Goal: Check status: Check status

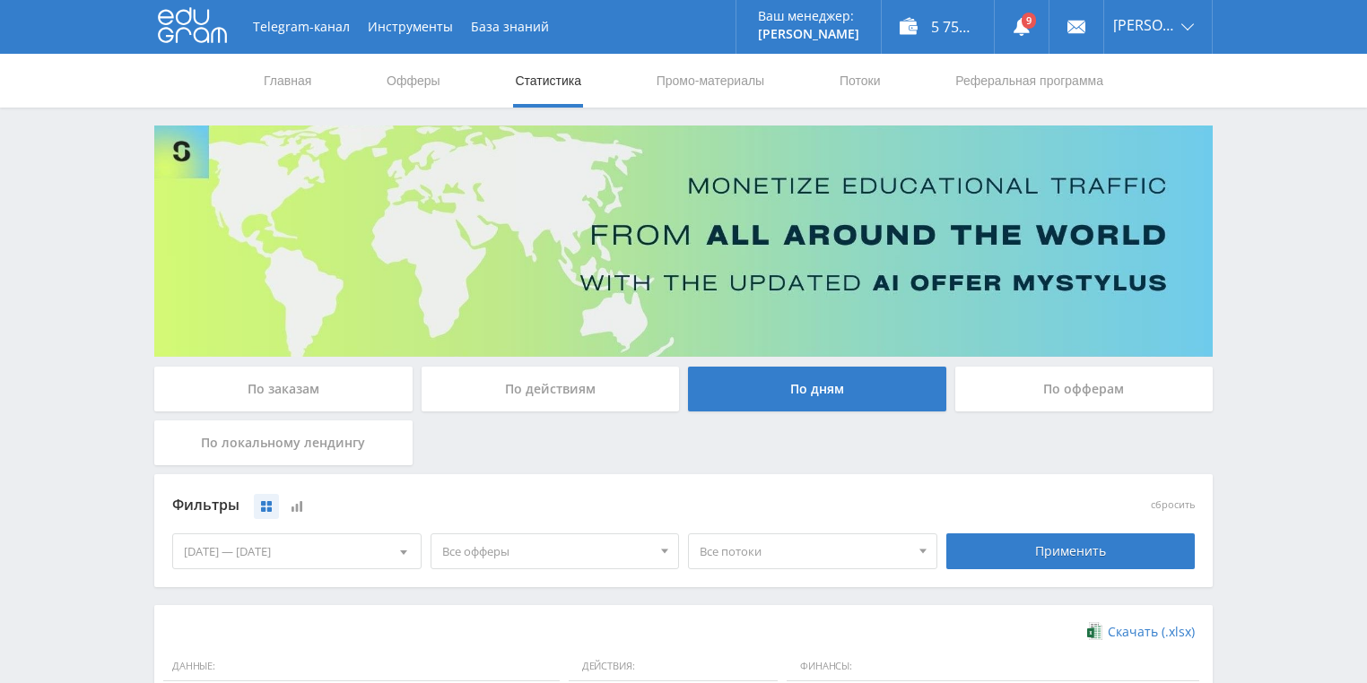
scroll to position [448, 0]
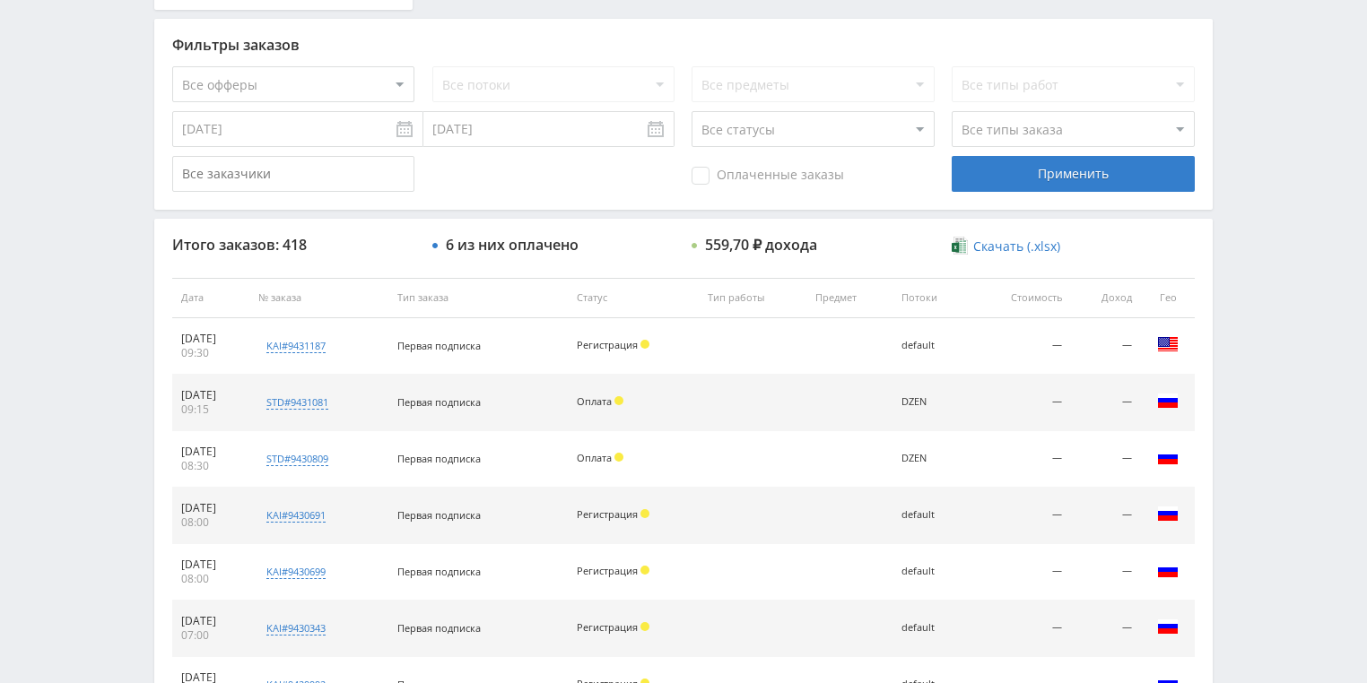
scroll to position [431, 0]
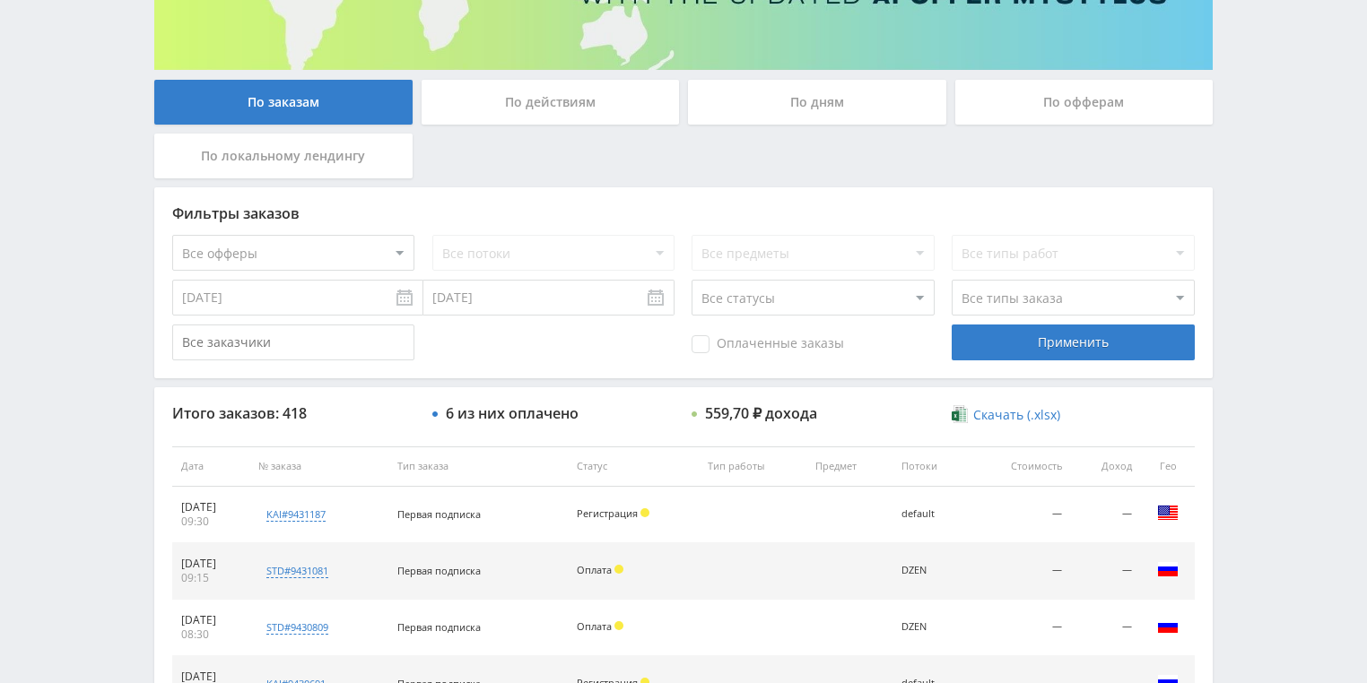
click at [538, 111] on div "По действиям" at bounding box center [551, 102] width 258 height 45
click at [0, 0] on input "По действиям" at bounding box center [0, 0] width 0 height 0
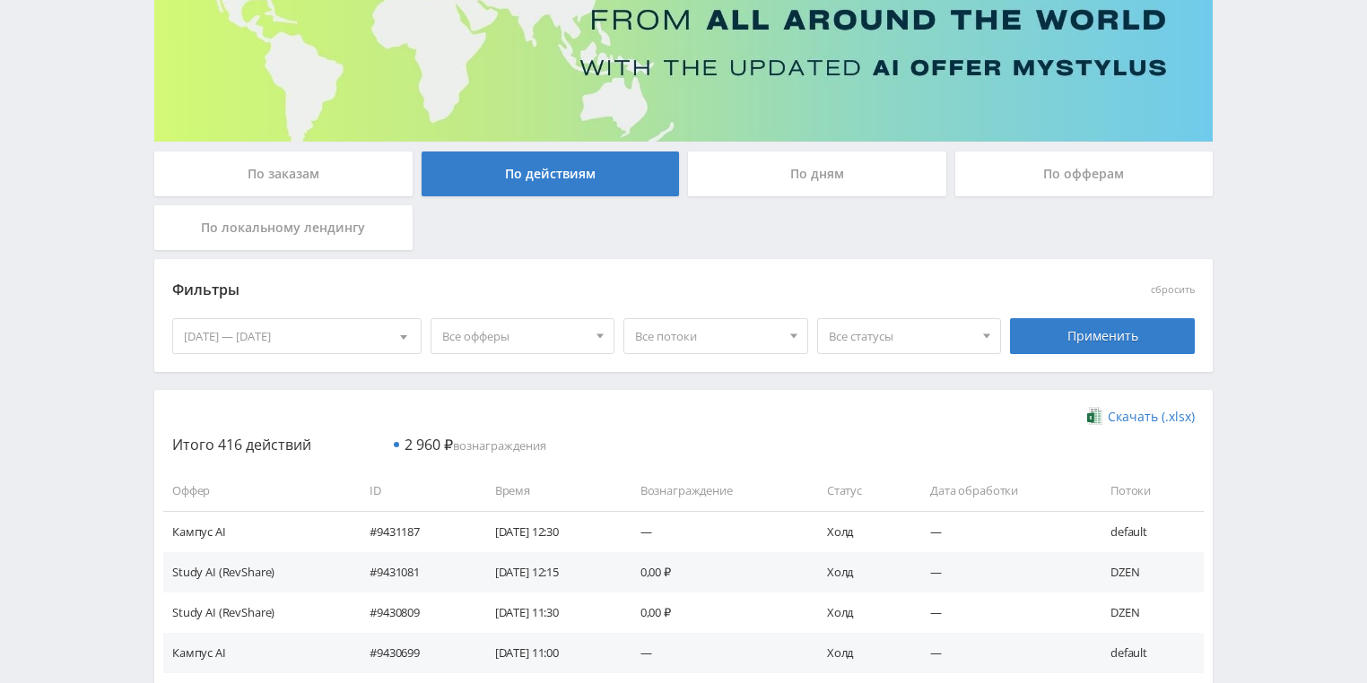
click at [761, 161] on div "По дням" at bounding box center [817, 174] width 258 height 45
click at [0, 0] on input "По дням" at bounding box center [0, 0] width 0 height 0
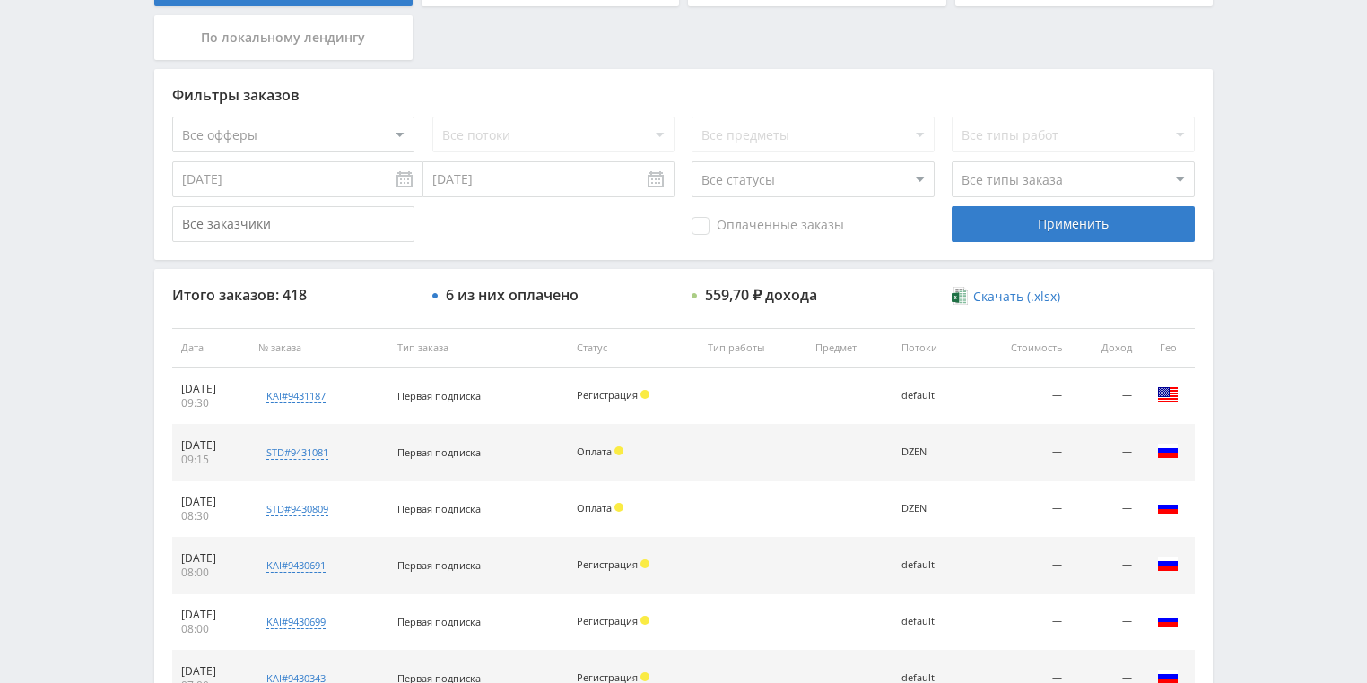
scroll to position [431, 0]
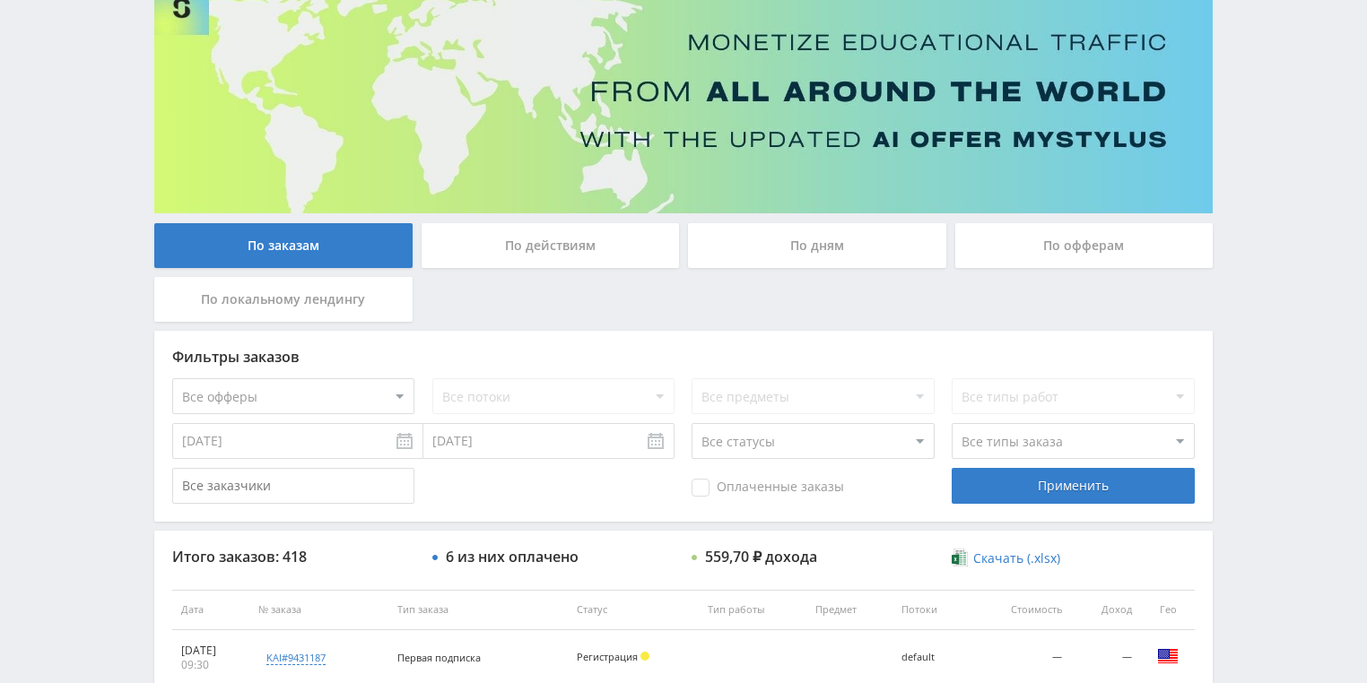
click at [535, 246] on div "По действиям" at bounding box center [551, 245] width 258 height 45
click at [0, 0] on input "По действиям" at bounding box center [0, 0] width 0 height 0
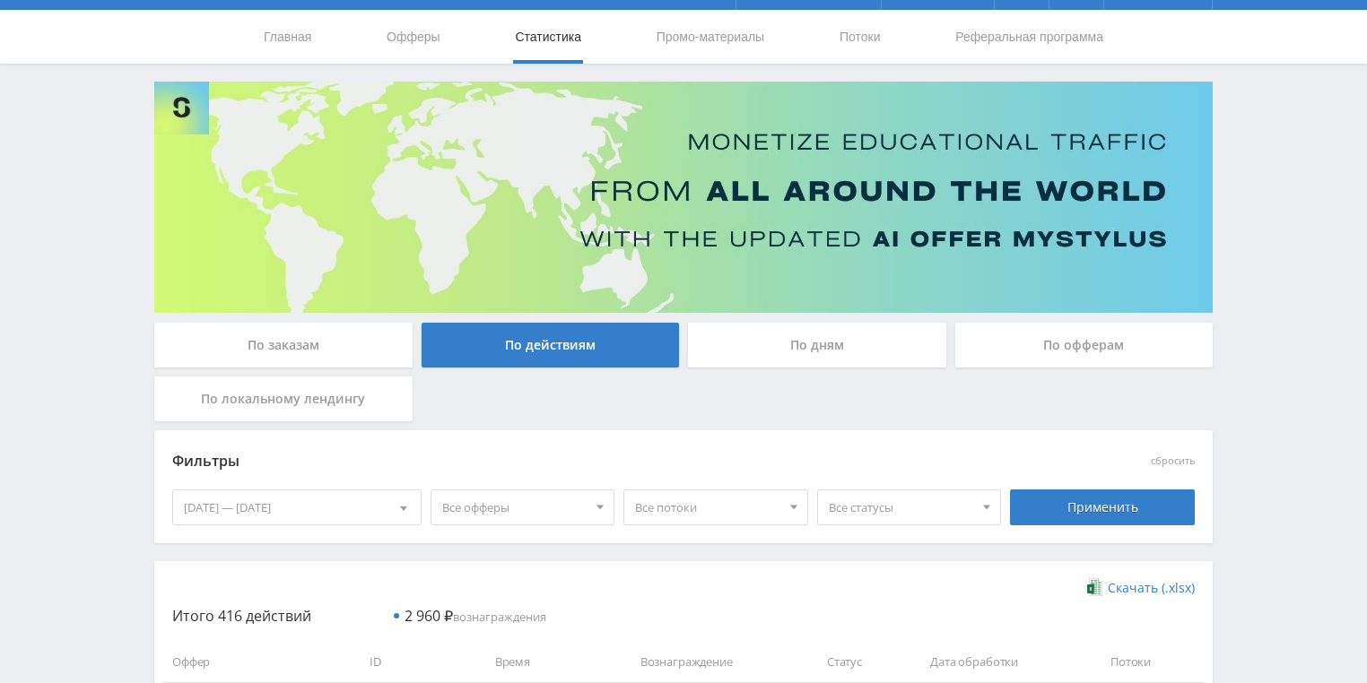
scroll to position [0, 0]
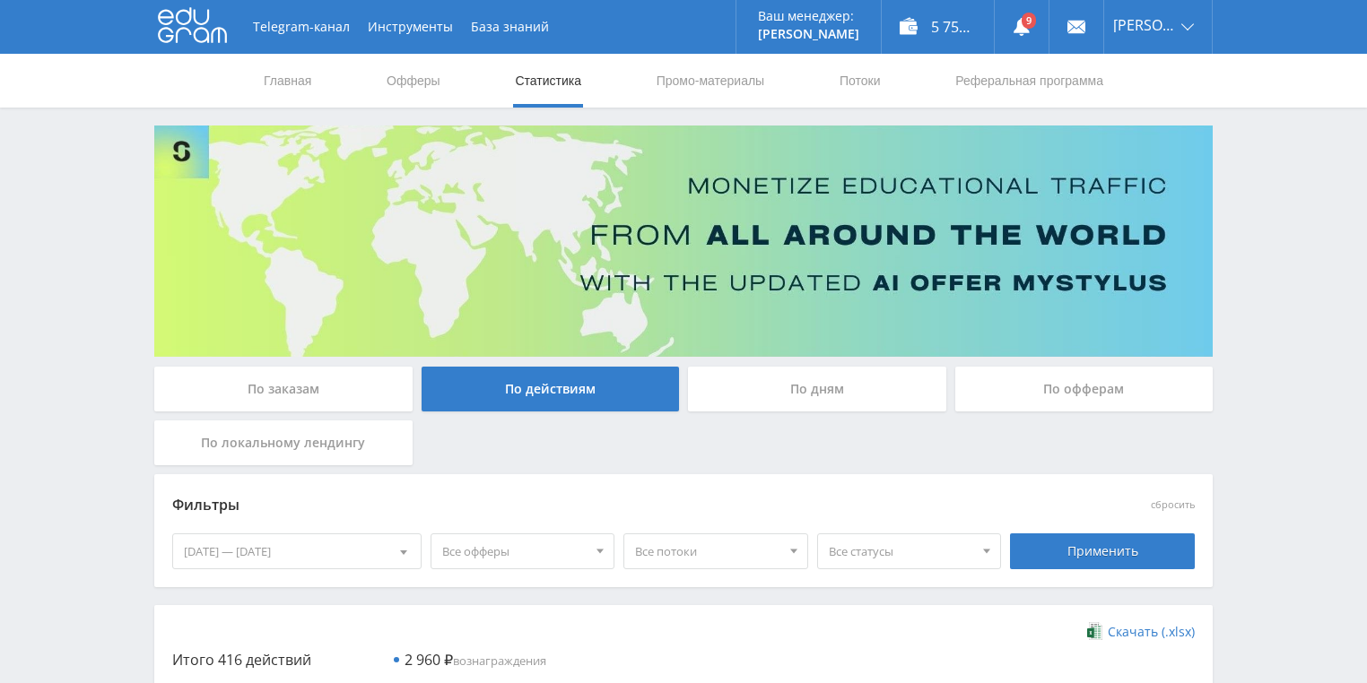
click at [818, 396] on div "По дням" at bounding box center [817, 389] width 258 height 45
click at [0, 0] on input "По дням" at bounding box center [0, 0] width 0 height 0
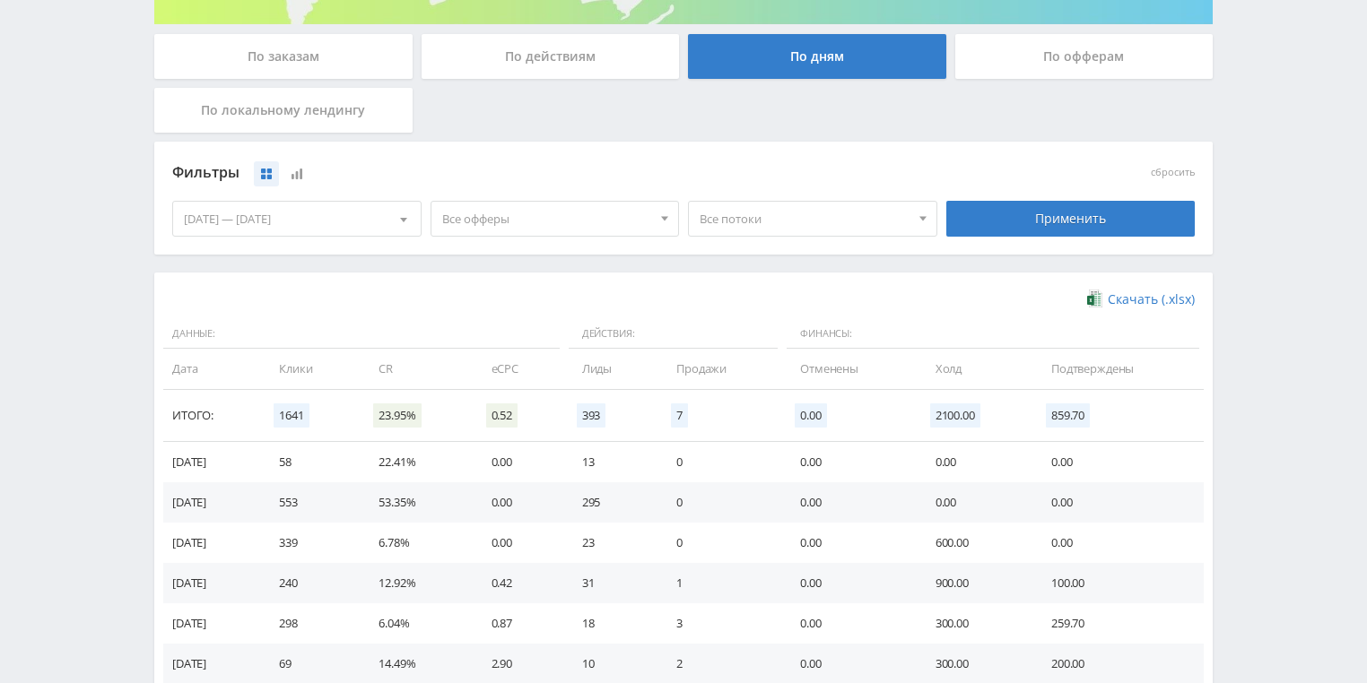
scroll to position [359, 0]
